Goal: Find specific page/section: Find specific page/section

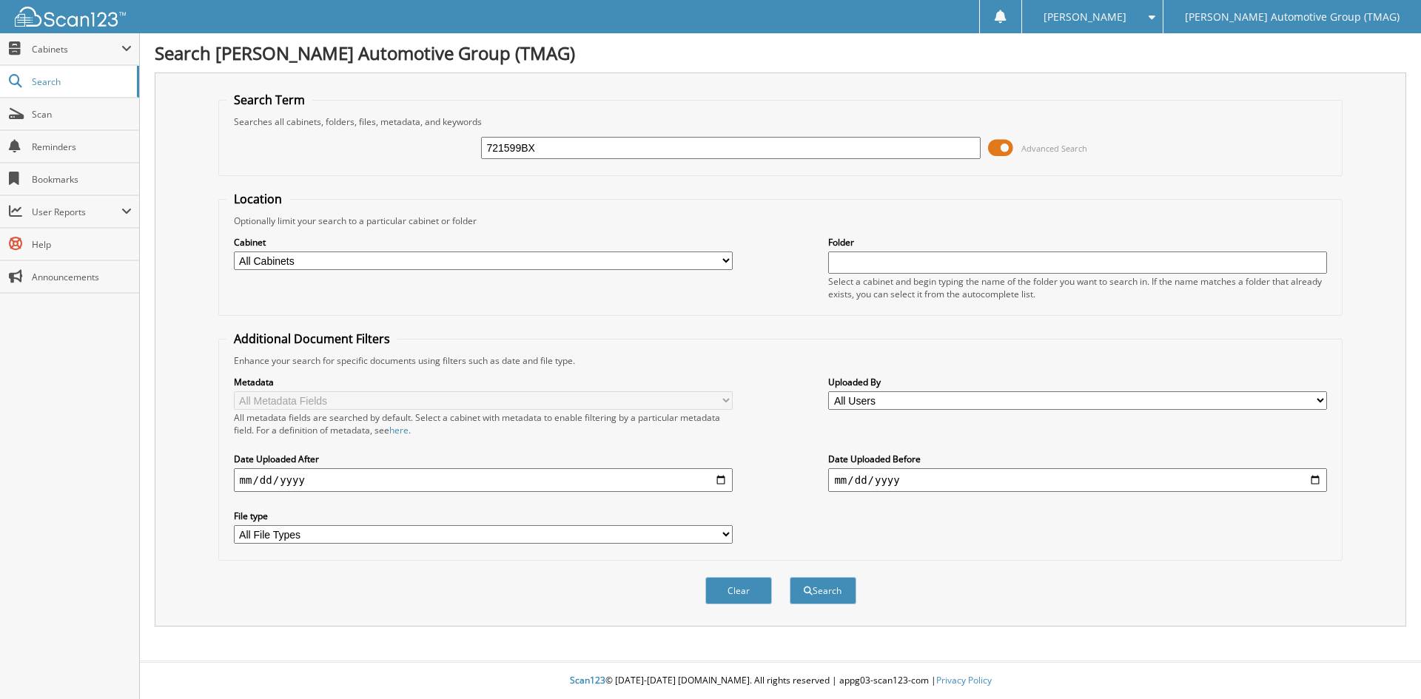
type input "721599BX"
click at [790, 577] on button "Search" at bounding box center [823, 590] width 67 height 27
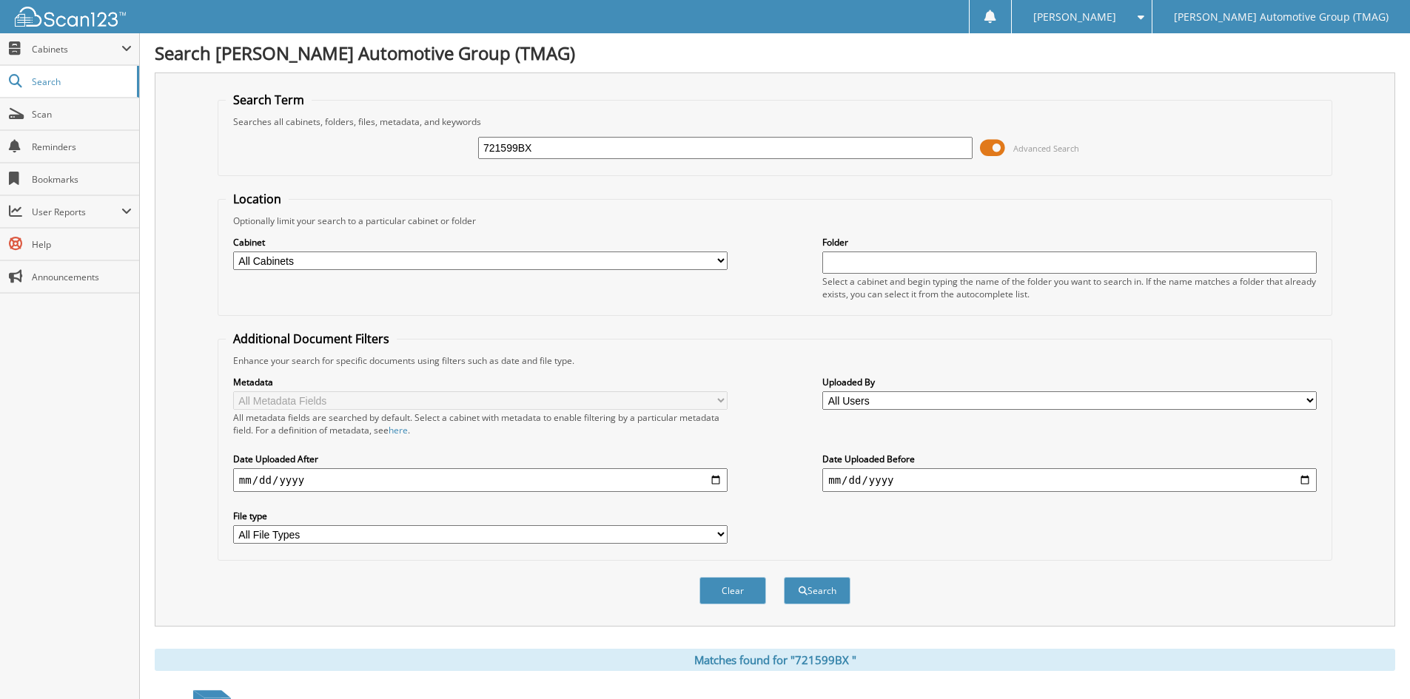
scroll to position [248, 0]
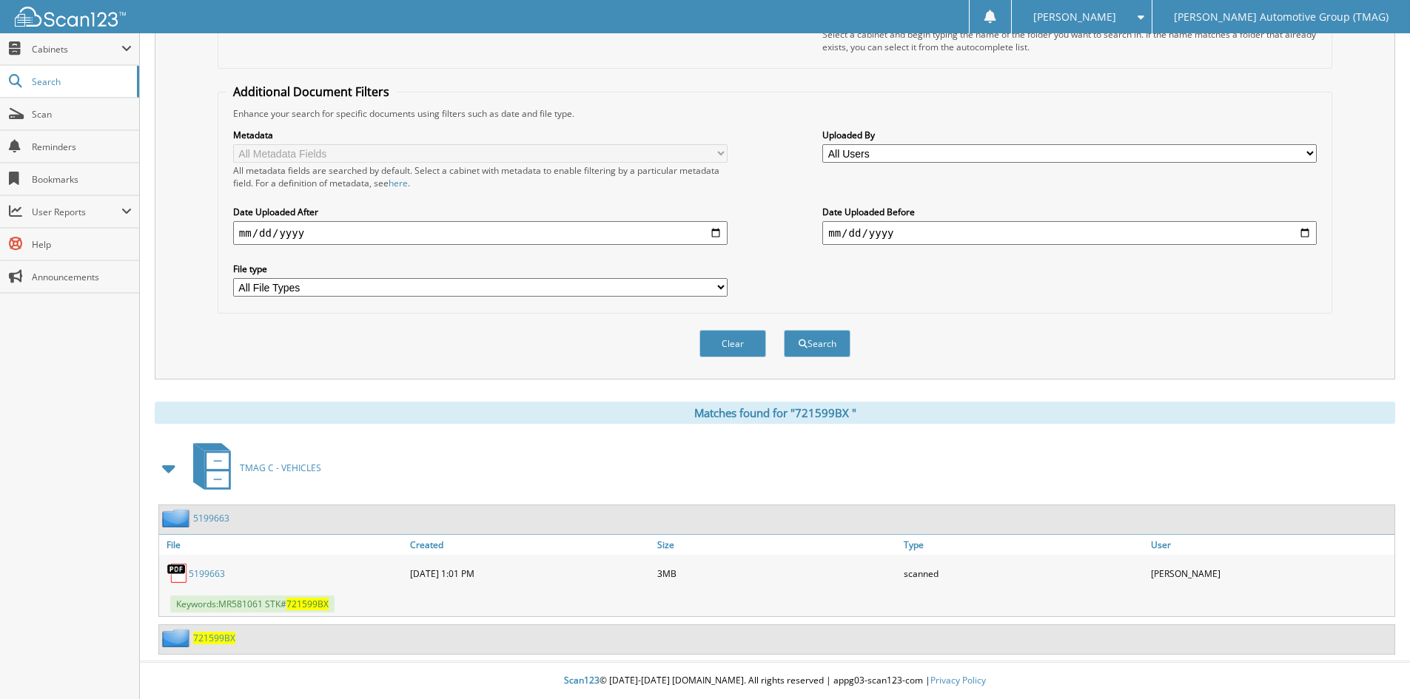
click at [210, 636] on span "7 2 1 5 9 9 B X" at bounding box center [214, 638] width 42 height 13
